Goal: Communication & Community: Participate in discussion

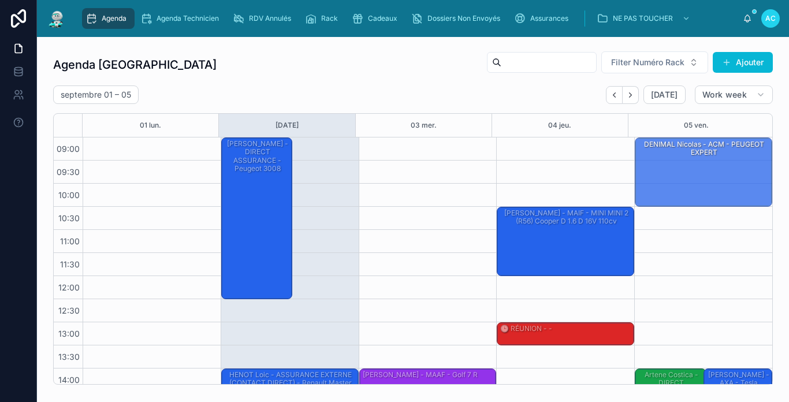
drag, startPoint x: 315, startPoint y: 180, endPoint x: 669, endPoint y: 173, distance: 353.6
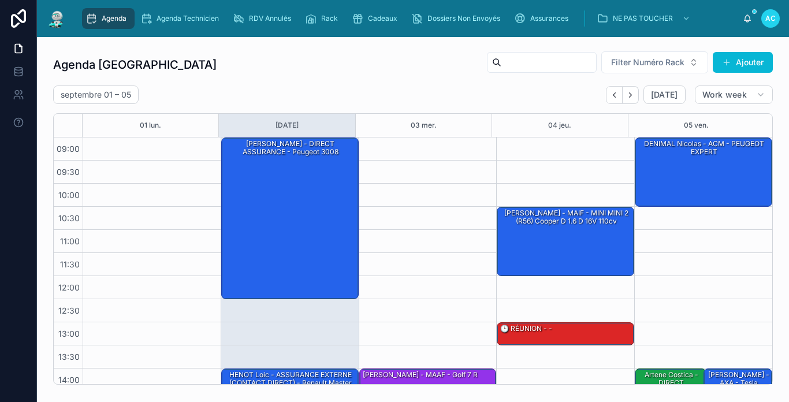
click at [669, 173] on div "DENIMAL Nicolas - ACM - PEUGEOT EXPERT" at bounding box center [704, 171] width 134 height 67
click at [689, 169] on div "DENIMAL Nicolas - ACM - PEUGEOT EXPERT" at bounding box center [704, 171] width 134 height 67
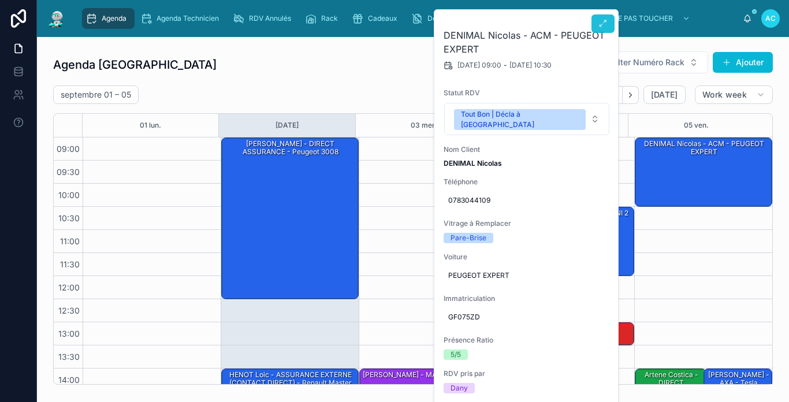
click at [608, 28] on button at bounding box center [603, 23] width 23 height 18
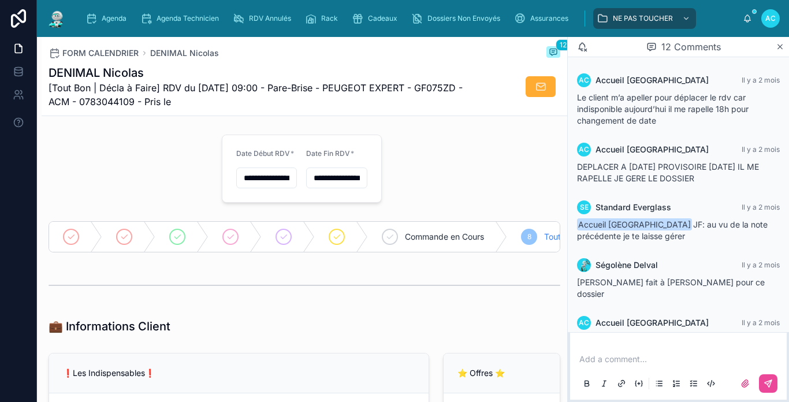
scroll to position [481, 0]
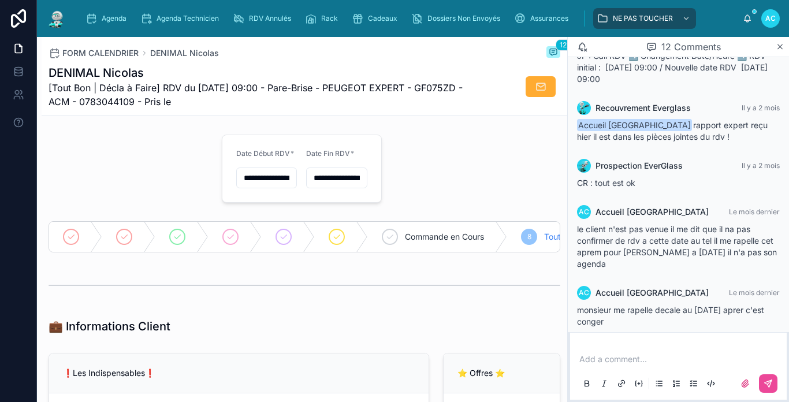
click at [630, 350] on div "Add a comment..." at bounding box center [678, 371] width 203 height 49
click at [630, 354] on p at bounding box center [680, 360] width 203 height 12
click at [769, 383] on icon at bounding box center [770, 382] width 4 height 4
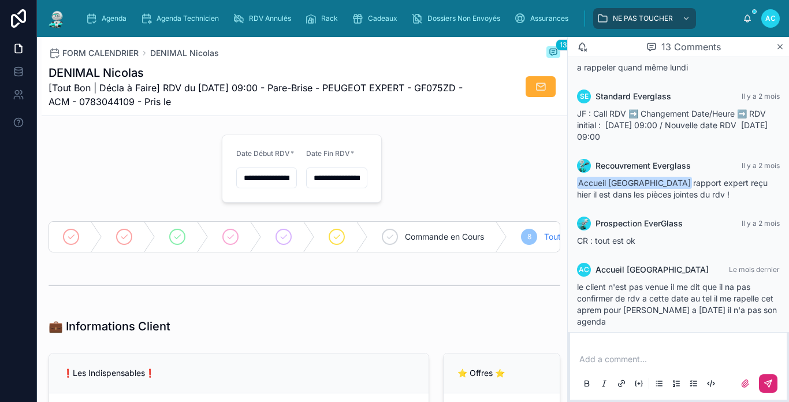
click at [64, 14] on img at bounding box center [56, 18] width 21 height 18
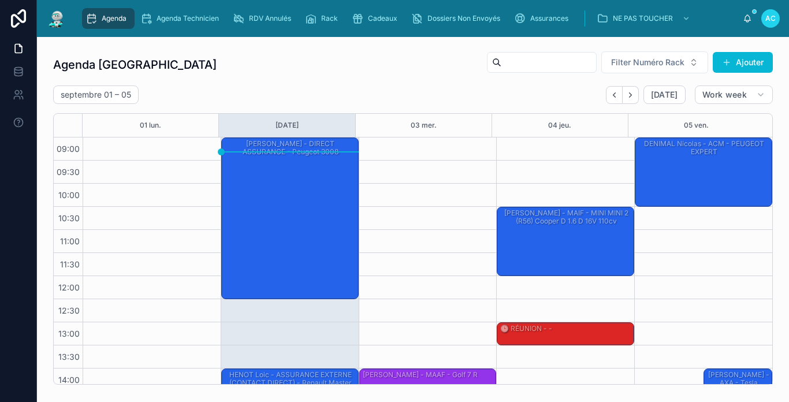
scroll to position [169, 0]
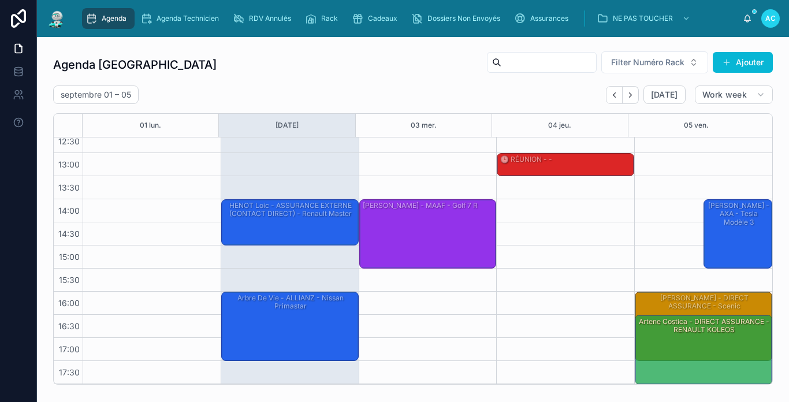
drag, startPoint x: 644, startPoint y: 374, endPoint x: 648, endPoint y: 339, distance: 35.5
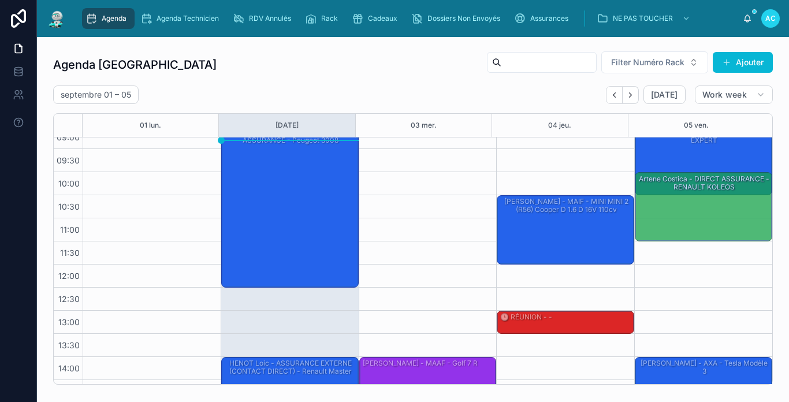
scroll to position [0, 0]
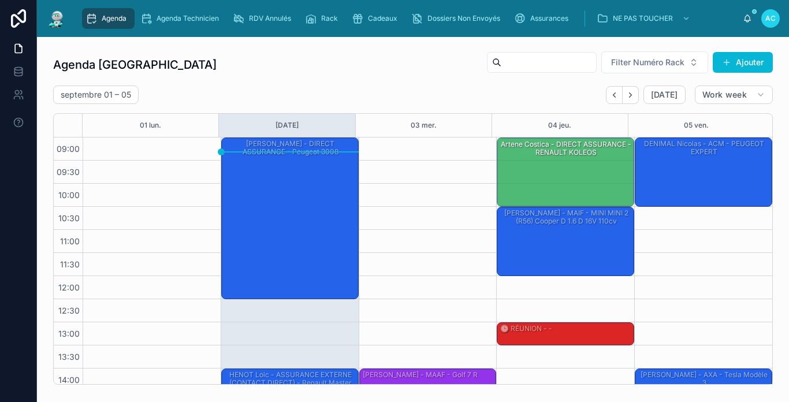
drag, startPoint x: 711, startPoint y: 348, endPoint x: 584, endPoint y: 162, distance: 224.5
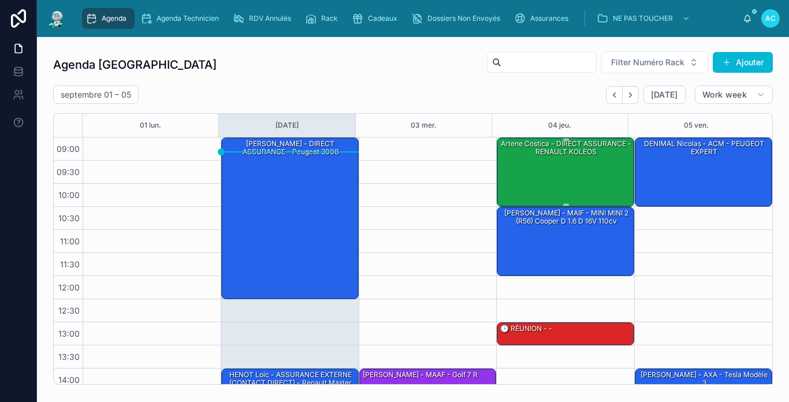
drag, startPoint x: 582, startPoint y: 175, endPoint x: 581, endPoint y: 169, distance: 6.4
click at [581, 169] on div "artene costica - DIRECT ASSURANCE - RENAULT KOLEOS" at bounding box center [566, 171] width 134 height 67
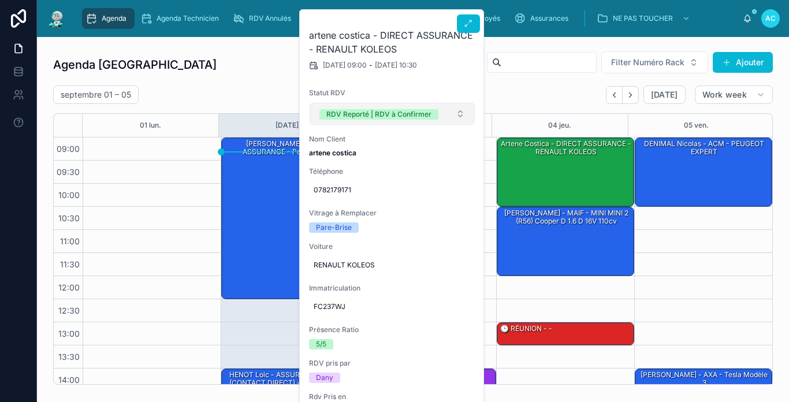
click at [436, 108] on span "RDV Reporté | RDV à Confirmer" at bounding box center [378, 114] width 119 height 12
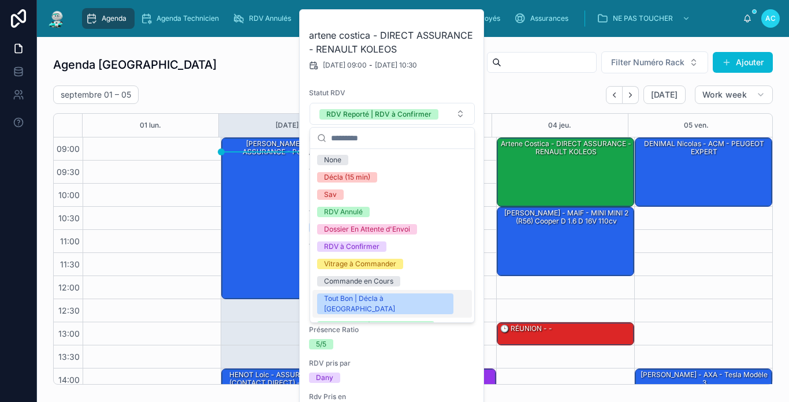
click at [386, 295] on div "Tout Bon | Décla à [GEOGRAPHIC_DATA]" at bounding box center [385, 303] width 122 height 21
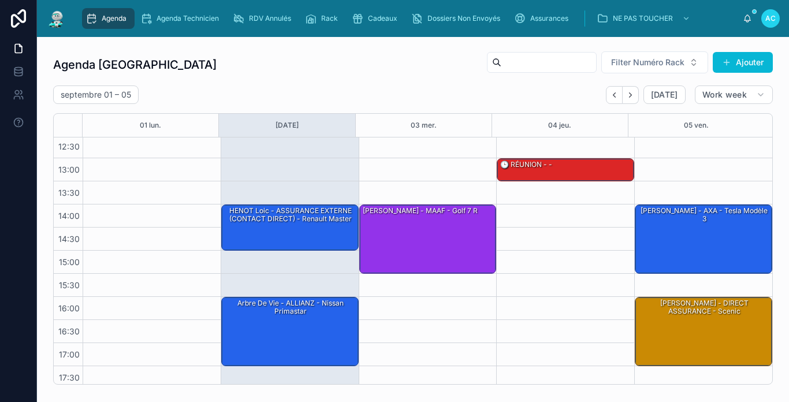
scroll to position [169, 0]
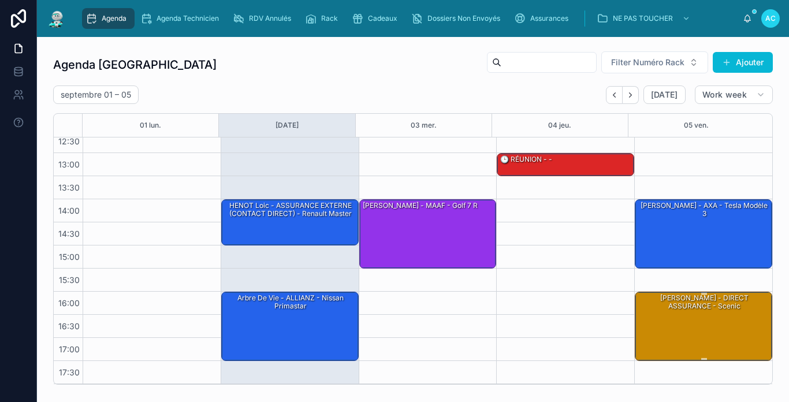
click at [723, 319] on div "[PERSON_NAME] - DIRECT ASSURANCE - Scenic" at bounding box center [704, 325] width 134 height 67
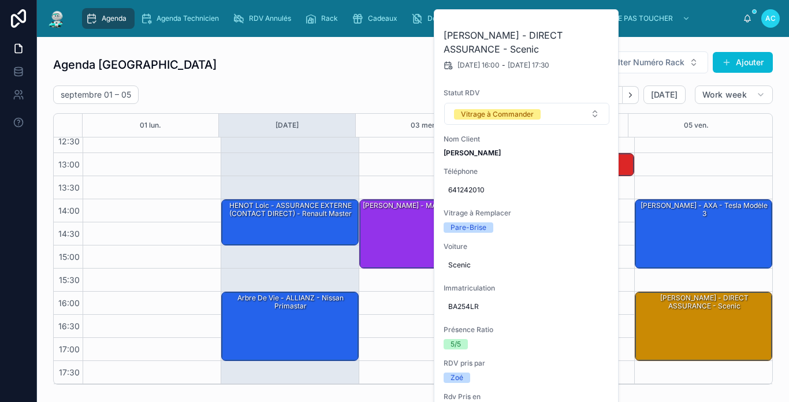
click at [354, 94] on div "[DATE] – [DATE] [DATE] Work week" at bounding box center [413, 94] width 720 height 18
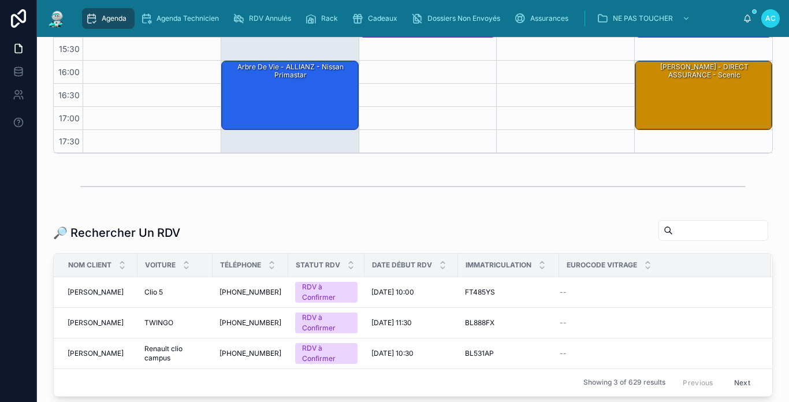
scroll to position [0, 0]
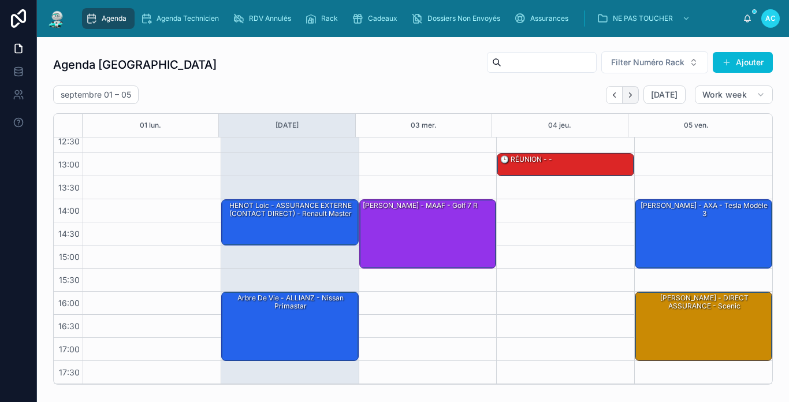
click at [626, 94] on icon "Next" at bounding box center [630, 95] width 9 height 9
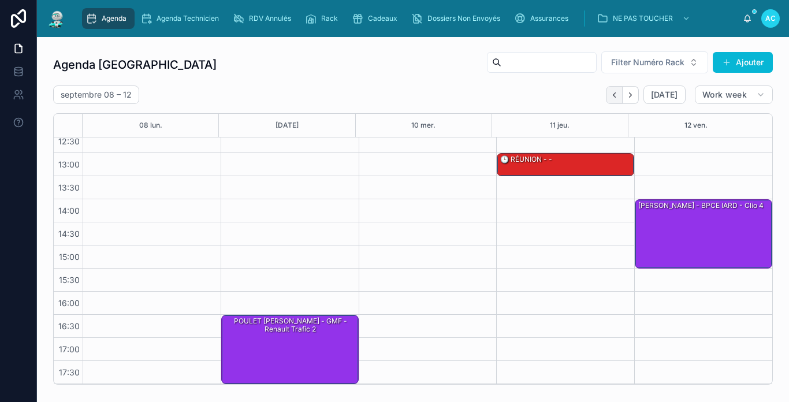
click at [611, 95] on icon "Back" at bounding box center [614, 95] width 9 height 9
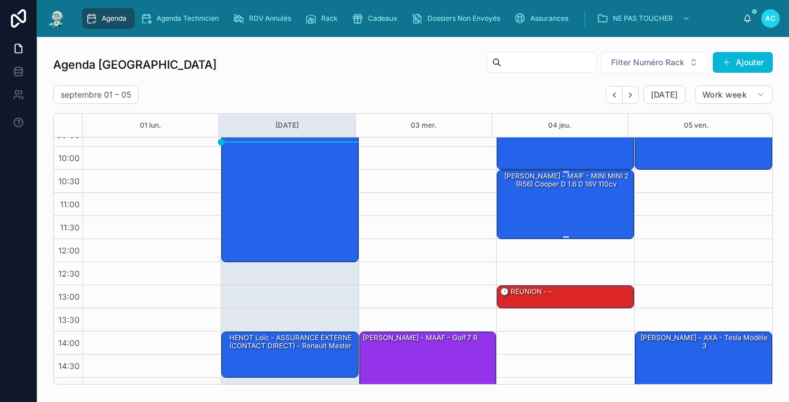
scroll to position [116, 0]
